Goal: Information Seeking & Learning: Learn about a topic

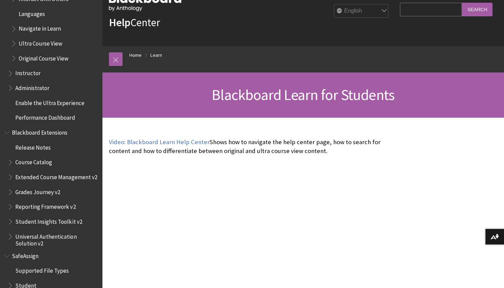
scroll to position [806, 0]
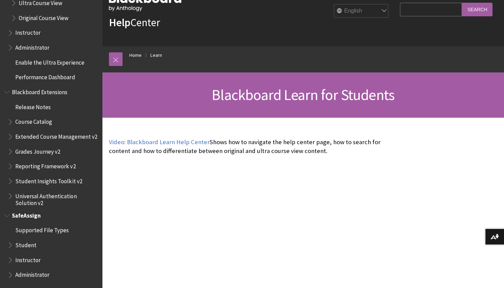
click at [31, 244] on span "Student" at bounding box center [25, 243] width 21 height 9
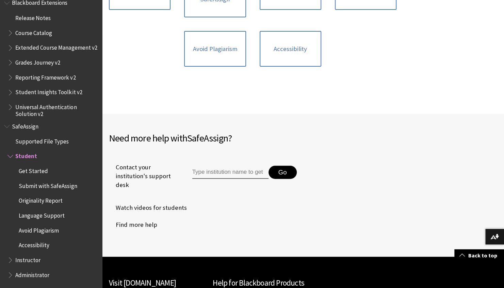
scroll to position [321, 0]
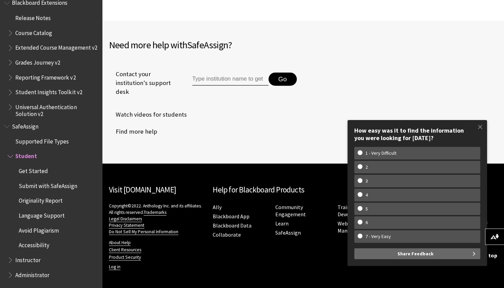
click at [371, 138] on div "How easy was it to find the information you were looking for [DATE]?" at bounding box center [417, 134] width 126 height 15
click at [370, 152] on w-span "1 - Very Difficult" at bounding box center [380, 153] width 47 height 6
click at [362, 152] on input "1 - Very Difficult" at bounding box center [359, 152] width 4 height 4
radio input "true"
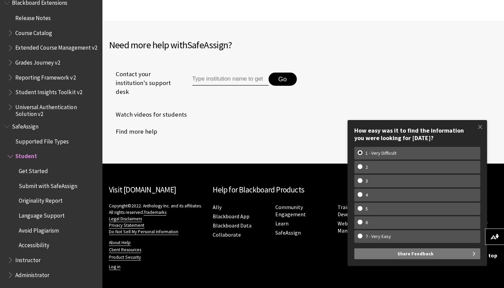
click at [458, 251] on button "Share Feedback" at bounding box center [417, 253] width 126 height 11
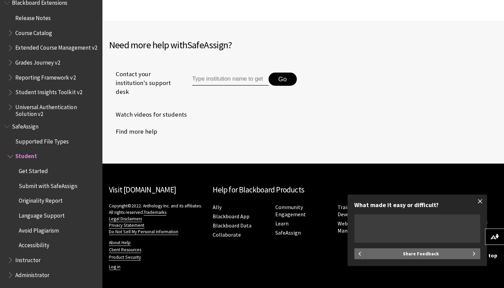
click at [478, 202] on span at bounding box center [480, 201] width 14 height 14
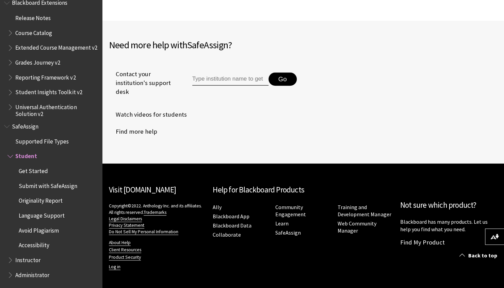
click at [266, 129] on li "Find more help" at bounding box center [206, 131] width 194 height 17
